Goal: Task Accomplishment & Management: Manage account settings

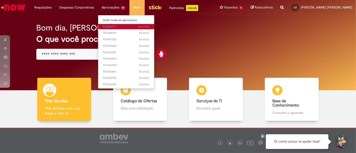
click at [116, 28] on span "6m atrás 6 minutos atrás R13456371" at bounding box center [126, 27] width 46 height 4
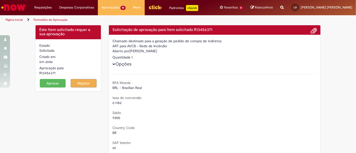
click at [44, 84] on button "Aprovar" at bounding box center [53, 83] width 26 height 9
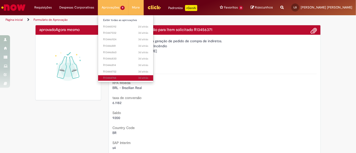
click at [112, 78] on span "3d atrás 3 dias atrás R13444744" at bounding box center [125, 78] width 45 height 4
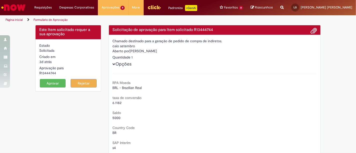
click at [55, 83] on button "Aprovar" at bounding box center [53, 83] width 26 height 9
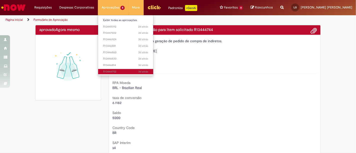
click at [111, 72] on span "3d atrás 3 dias atrás R13444752" at bounding box center [125, 72] width 45 height 4
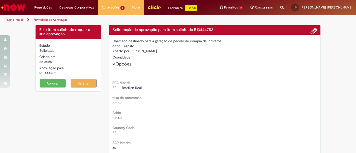
click at [45, 85] on button "Aprovar" at bounding box center [53, 83] width 26 height 9
